Goal: Information Seeking & Learning: Find specific fact

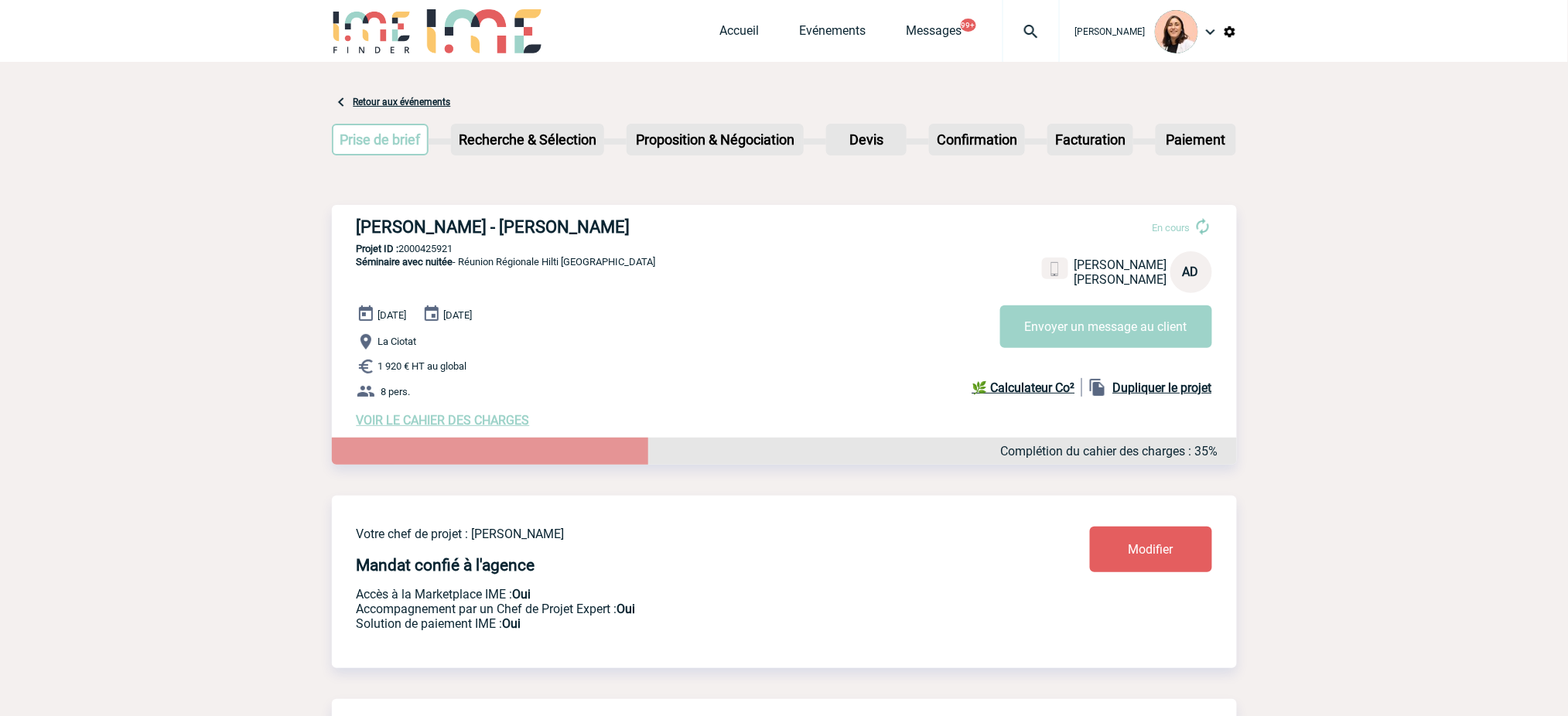
click at [1041, 31] on img at bounding box center [1031, 31] width 56 height 18
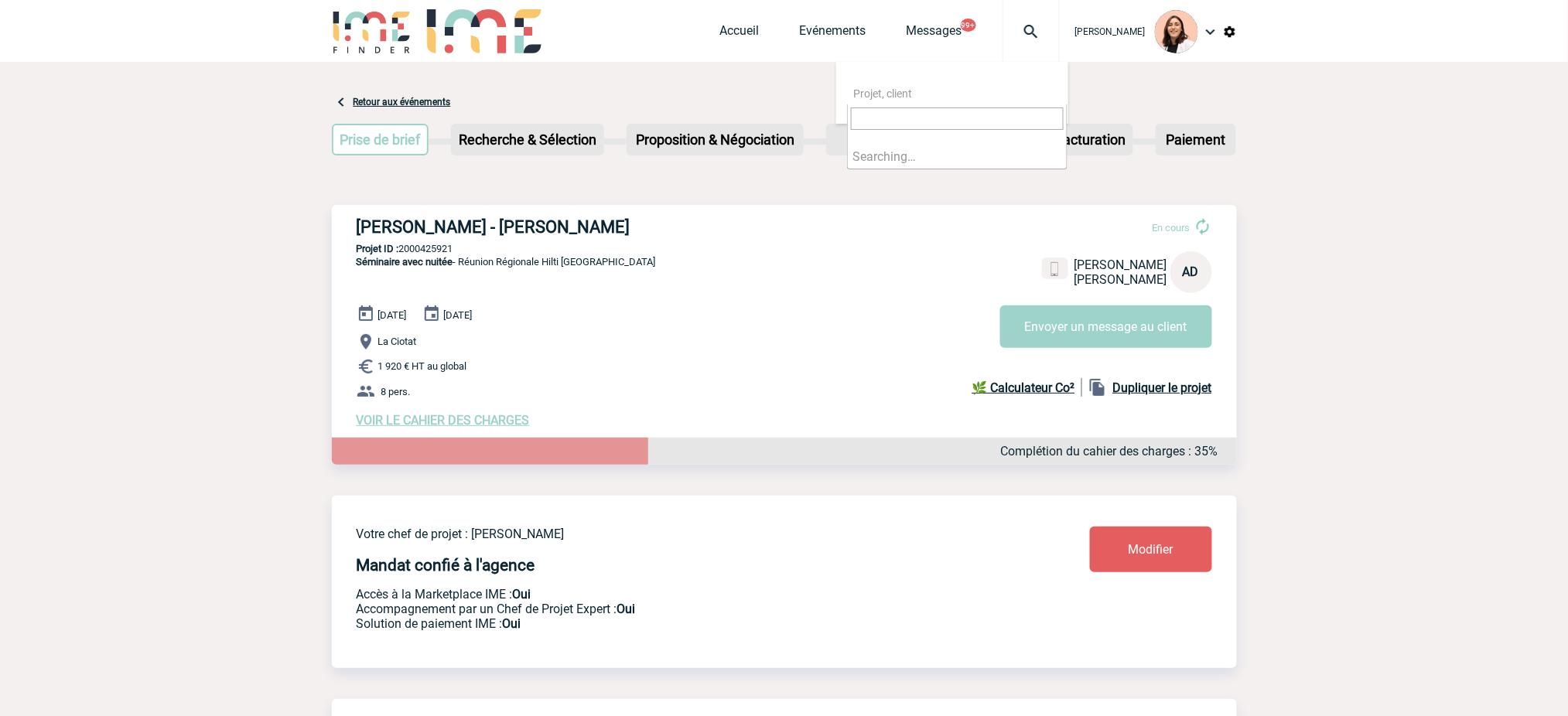
click at [1011, 108] on nav "Projet, client" at bounding box center [952, 93] width 232 height 62
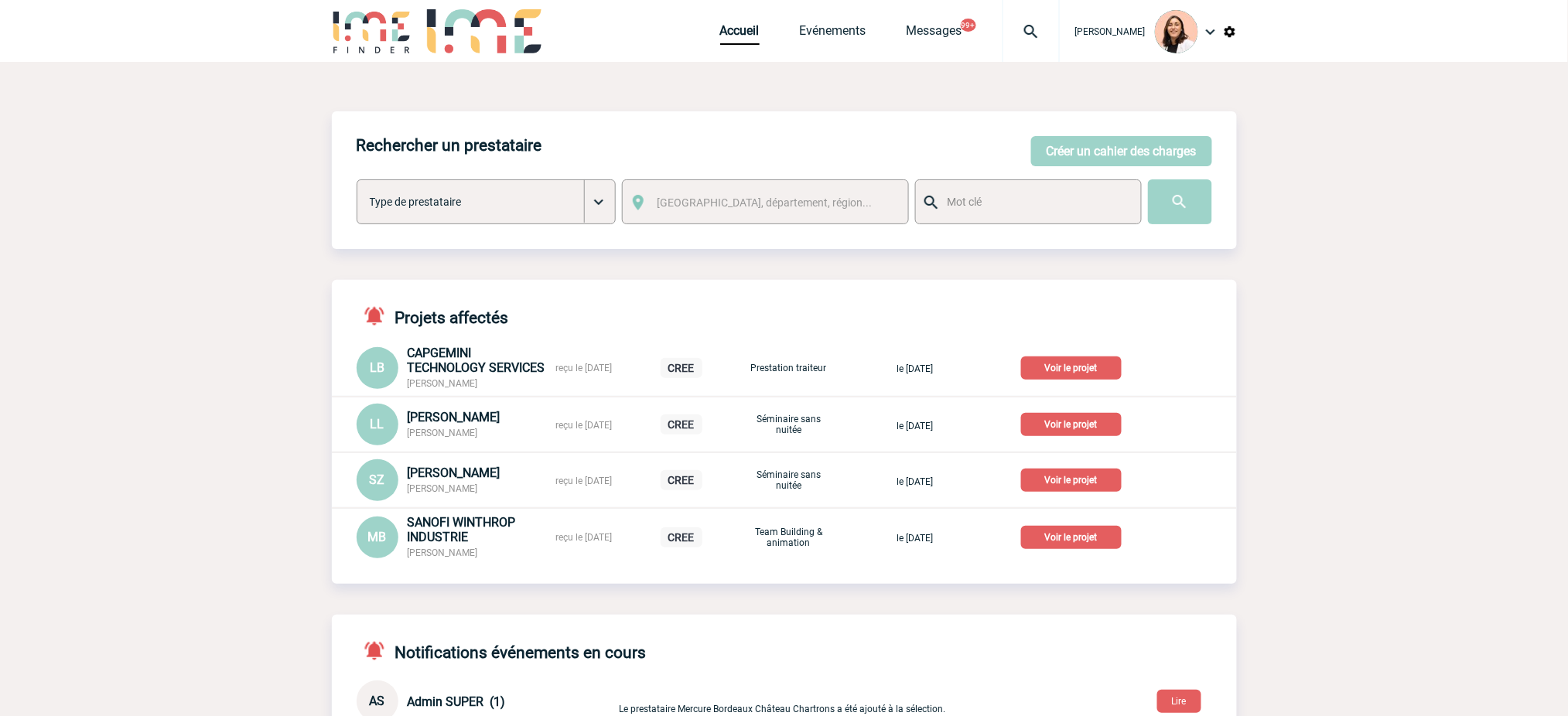
drag, startPoint x: 1020, startPoint y: 37, endPoint x: 1011, endPoint y: 51, distance: 16.6
click at [1020, 36] on img at bounding box center [1031, 31] width 56 height 18
click at [969, 118] on input "search" at bounding box center [956, 119] width 212 height 23
type input "2000425926"
select select "25427"
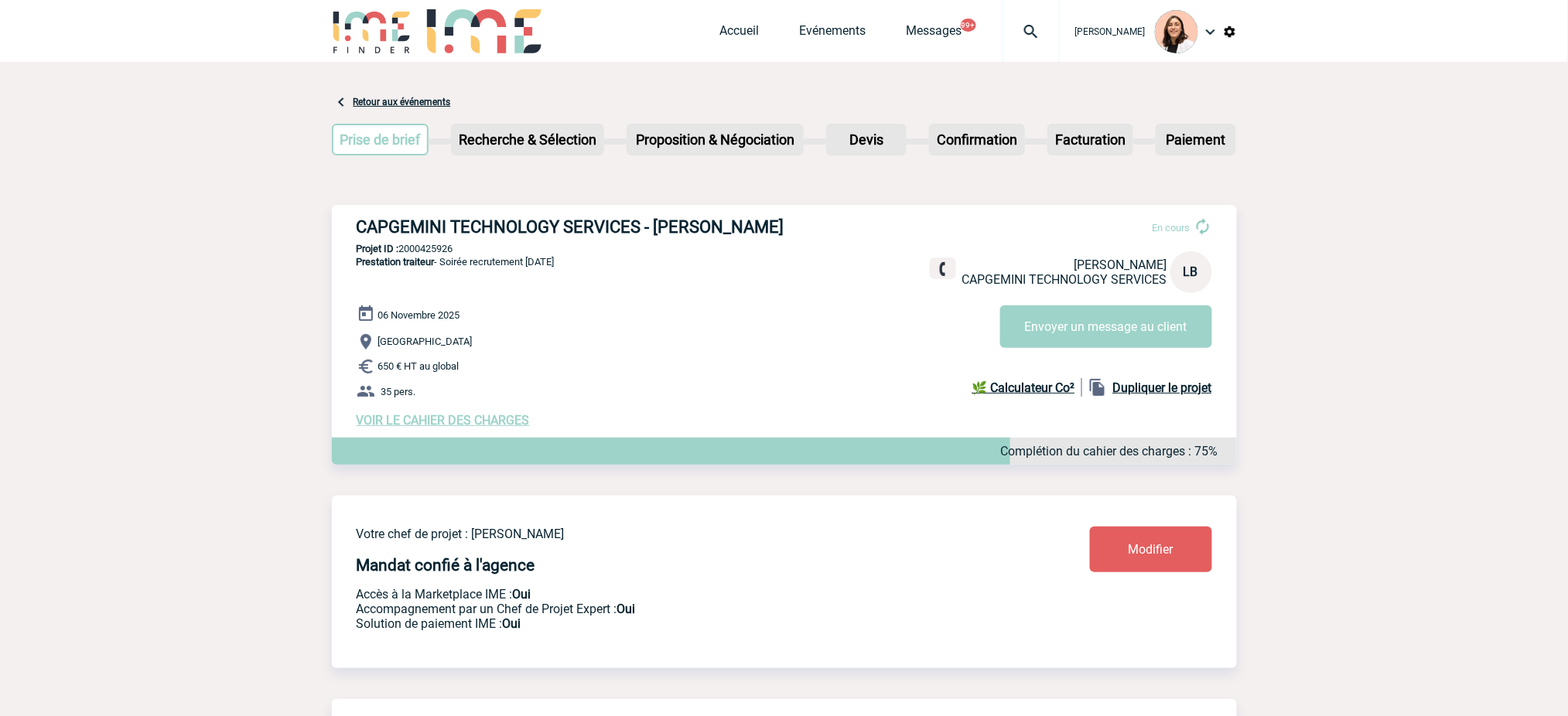
click at [520, 420] on span "VOIR LE CAHIER DES CHARGES" at bounding box center [443, 421] width 173 height 15
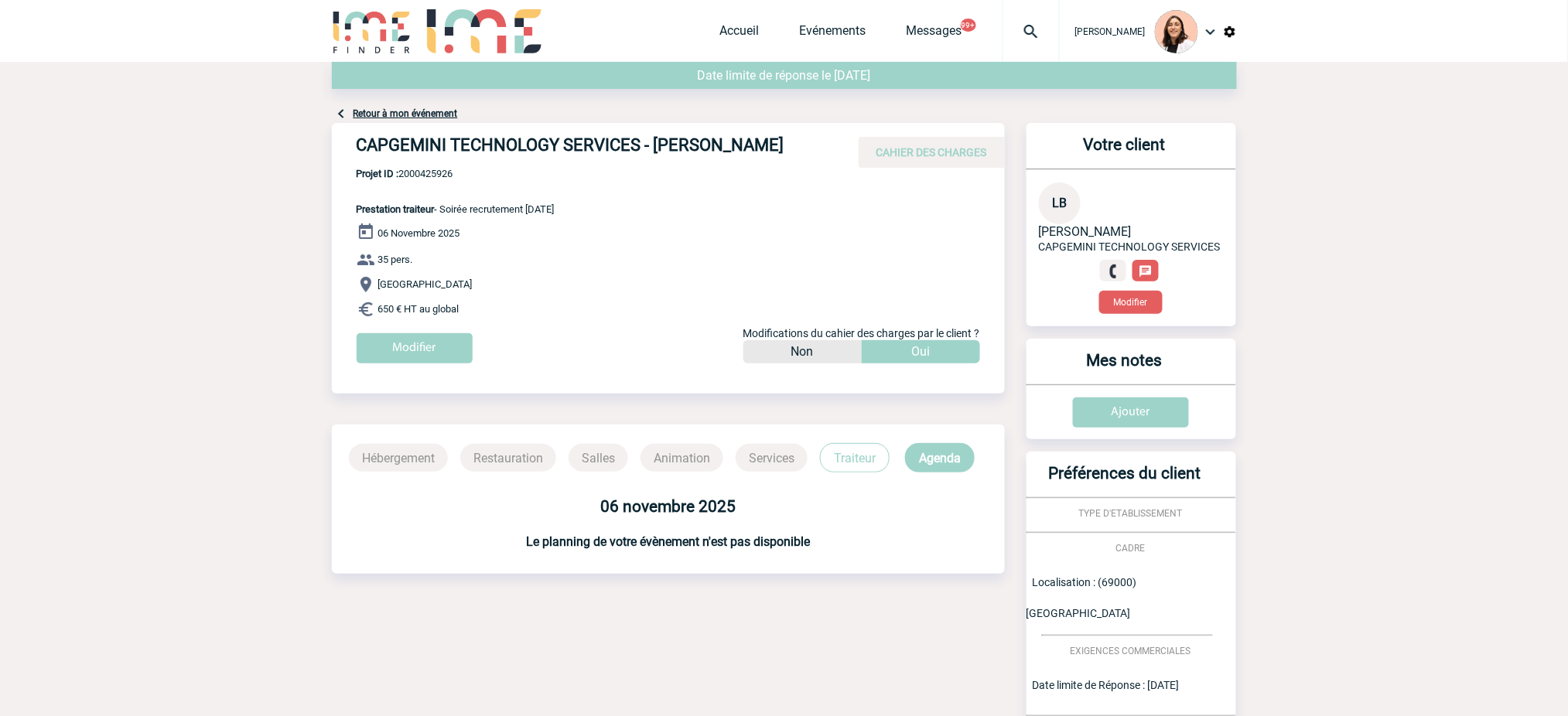
click at [700, 148] on h4 "CAPGEMINI TECHNOLOGY SERVICES - [PERSON_NAME]" at bounding box center [588, 149] width 464 height 26
copy h4 "BARTIER"
click at [551, 153] on h4 "CAPGEMINI TECHNOLOGY SERVICES - [PERSON_NAME]" at bounding box center [588, 149] width 464 height 26
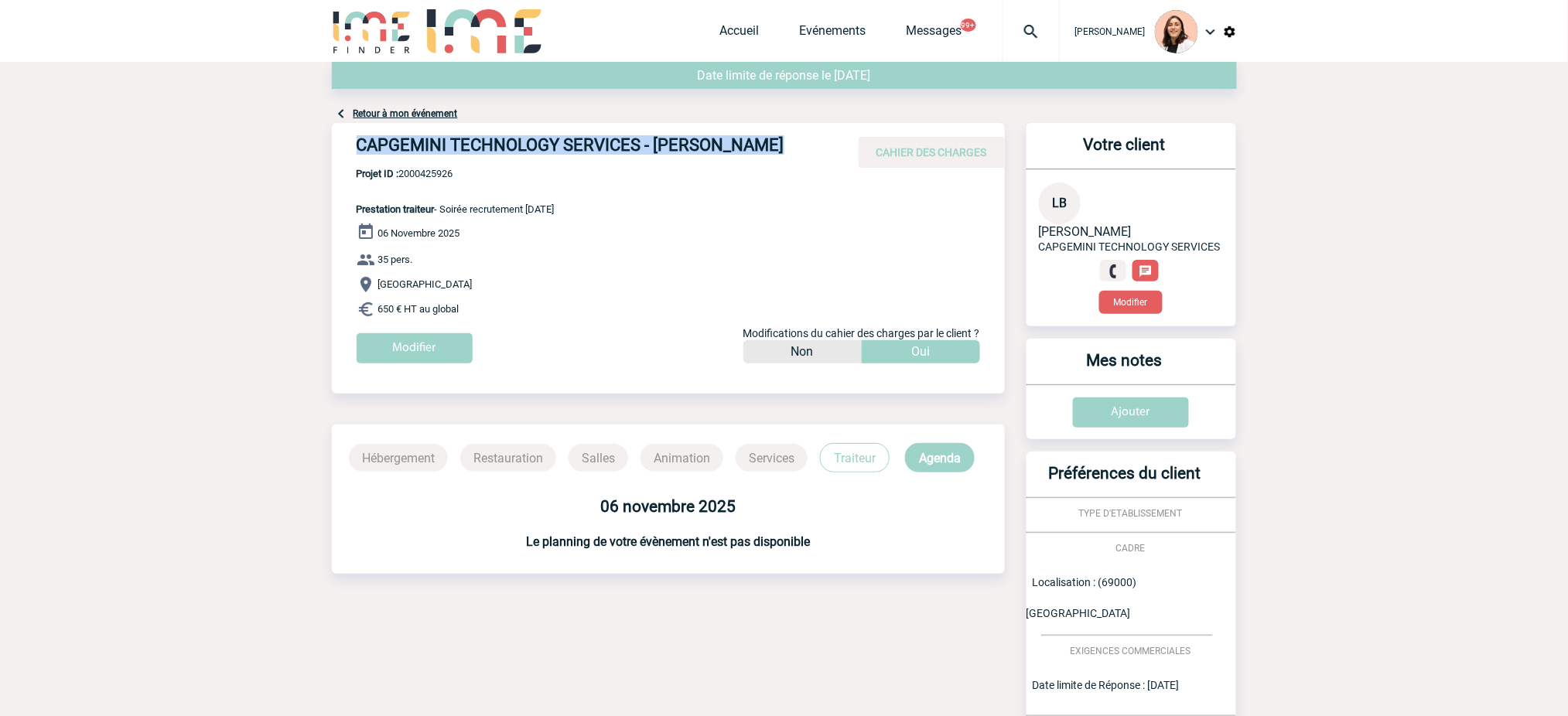
click at [551, 153] on h4 "CAPGEMINI TECHNOLOGY SERVICES - [PERSON_NAME]" at bounding box center [588, 149] width 464 height 26
copy div "CAPGEMINI TECHNOLOGY SERVICES - [PERSON_NAME]"
click at [416, 172] on span "Projet ID : 2000425926" at bounding box center [455, 173] width 198 height 11
copy span "2000425926"
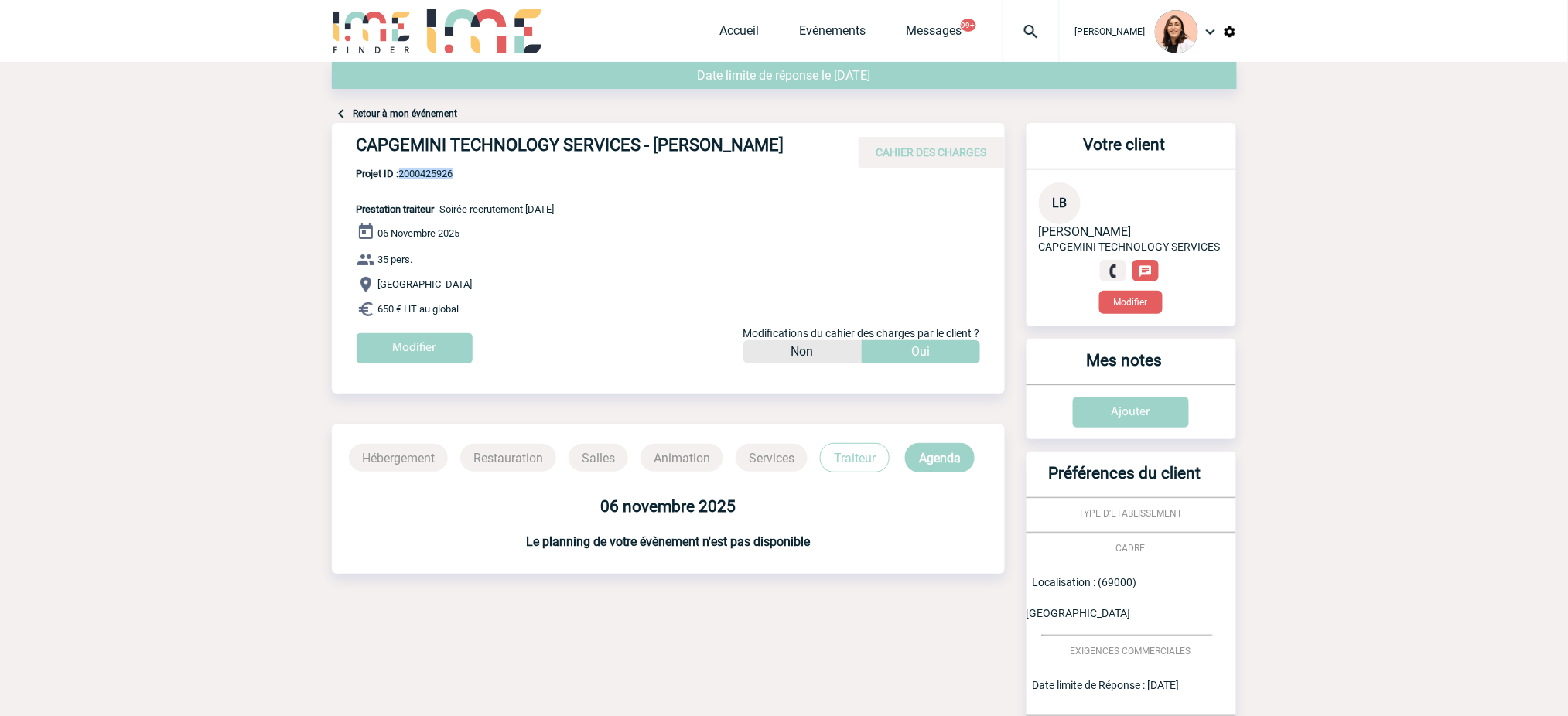
drag, startPoint x: 577, startPoint y: 199, endPoint x: 588, endPoint y: 209, distance: 14.9
click at [586, 206] on div "CAPGEMINI TECHNOLOGY SERVICES - [PERSON_NAME] CAHIER DES CHARGES CAPGEMINI TECH…" at bounding box center [669, 249] width 673 height 252
click at [600, 216] on div "CAPGEMINI TECHNOLOGY SERVICES - [PERSON_NAME] CAHIER DES CHARGES CAPGEMINI TECH…" at bounding box center [669, 249] width 673 height 252
drag, startPoint x: 600, startPoint y: 216, endPoint x: 453, endPoint y: 205, distance: 147.4
click at [453, 205] on div "CAPGEMINI TECHNOLOGY SERVICES - [PERSON_NAME] CAHIER DES CHARGES CAPGEMINI TECH…" at bounding box center [669, 249] width 673 height 252
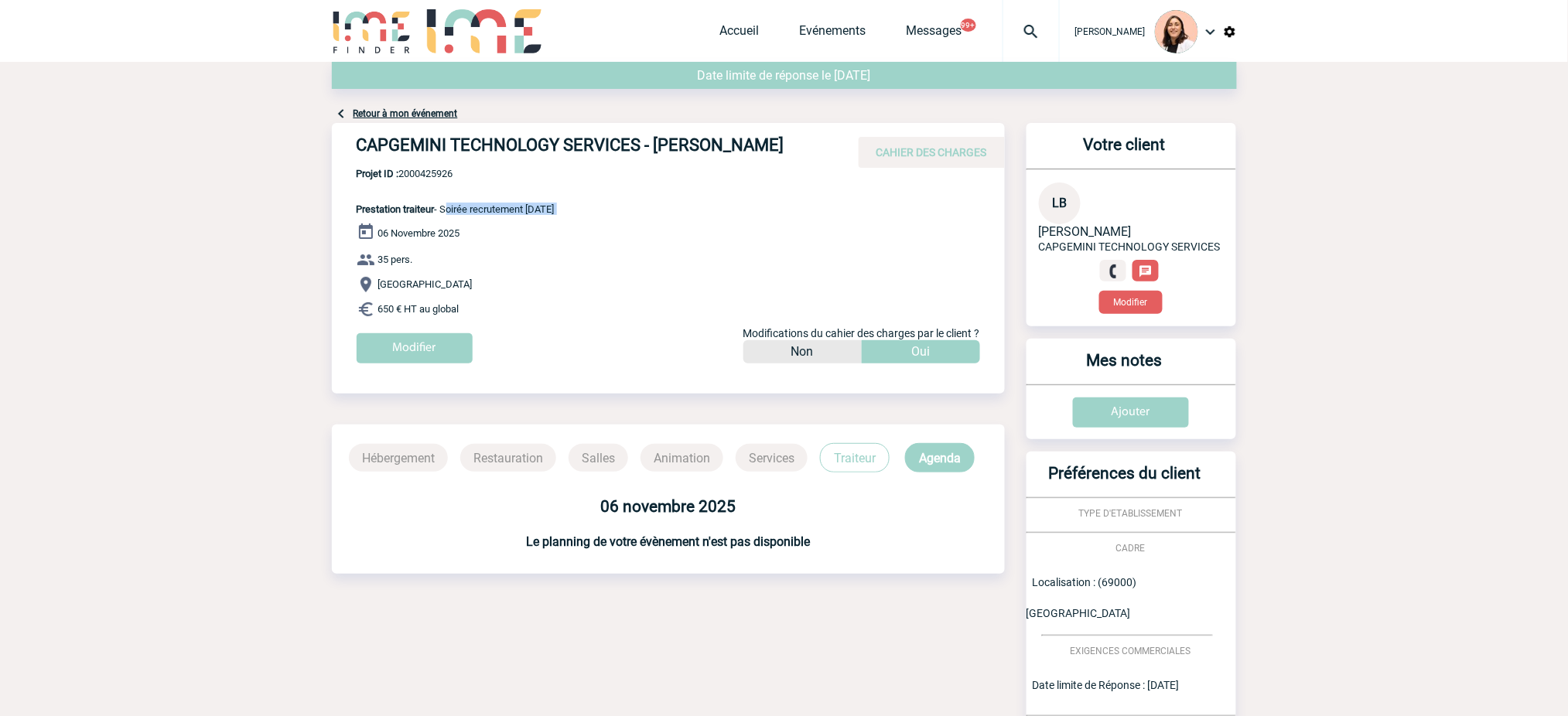
click at [453, 205] on span "Prestation traiteur - Soirée recrutement [DATE]" at bounding box center [455, 209] width 198 height 11
drag, startPoint x: 441, startPoint y: 207, endPoint x: 528, endPoint y: 217, distance: 87.6
click at [528, 215] on span "Prestation traiteur - Soirée recrutement [DATE]" at bounding box center [455, 209] width 198 height 11
copy span "Soirée recrutement"
